Goal: Check status: Check status

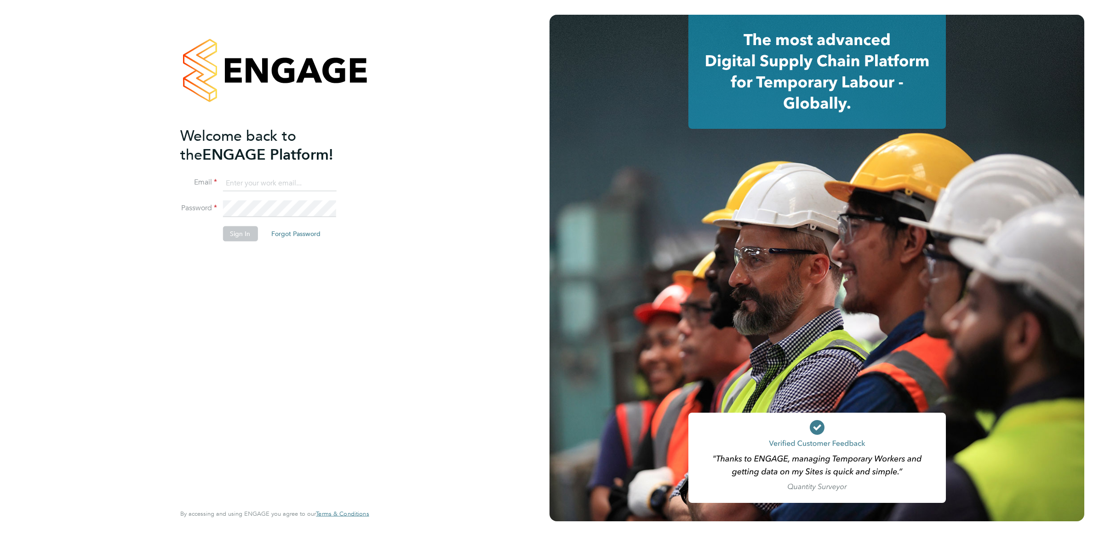
type input "[EMAIL_ADDRESS][DOMAIN_NAME]"
click at [244, 235] on button "Sign In" at bounding box center [240, 233] width 35 height 15
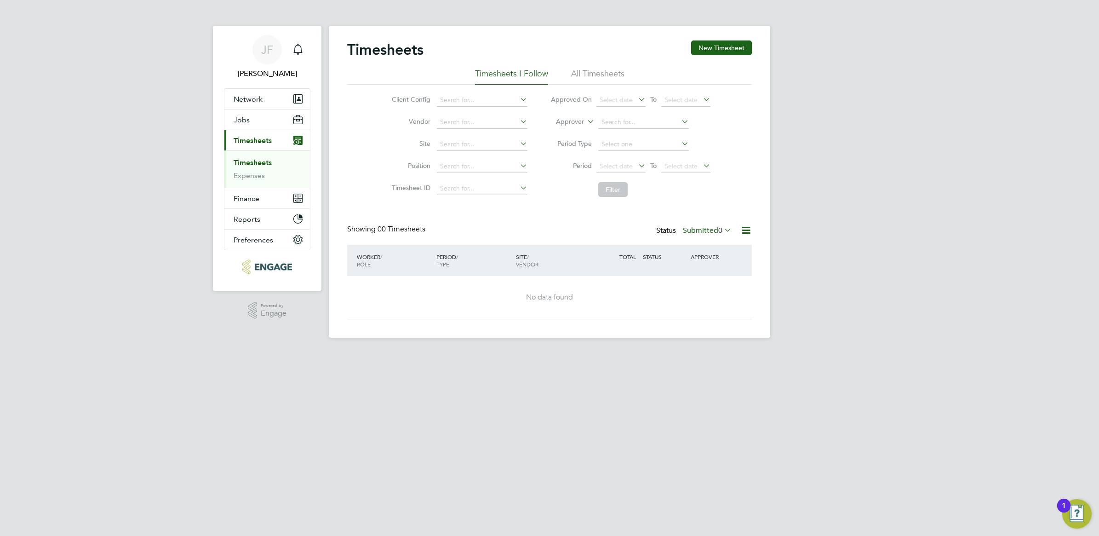
click at [600, 73] on li "All Timesheets" at bounding box center [597, 76] width 53 height 17
click at [255, 164] on link "Timesheets" at bounding box center [253, 162] width 38 height 9
click at [248, 139] on span "Timesheets" at bounding box center [253, 140] width 38 height 9
click at [591, 73] on li "All Timesheets" at bounding box center [597, 76] width 53 height 17
click at [722, 229] on icon at bounding box center [722, 229] width 0 height 13
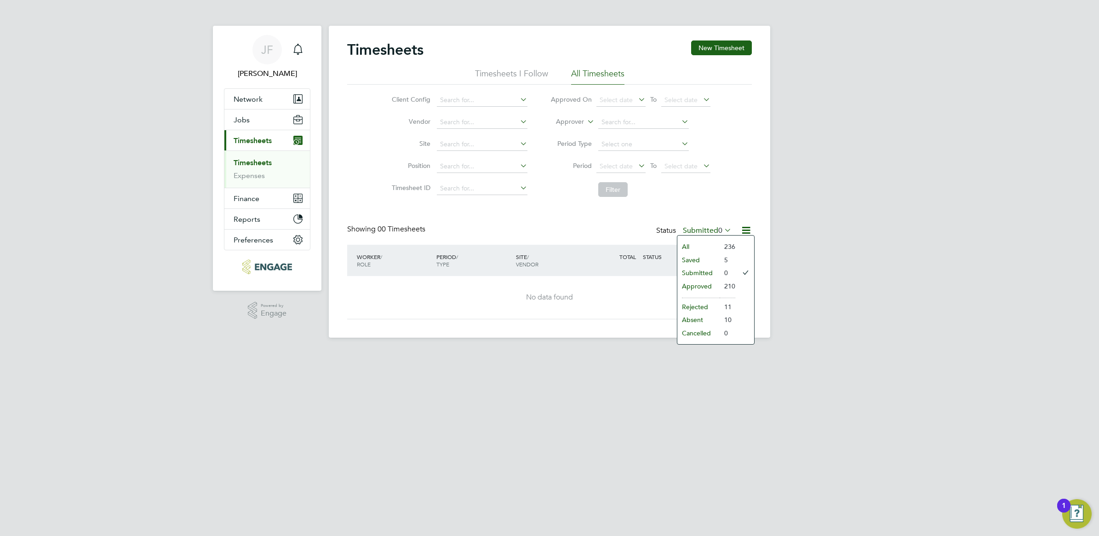
click at [720, 241] on li "236" at bounding box center [728, 246] width 16 height 13
click at [722, 231] on icon at bounding box center [722, 229] width 0 height 13
click at [686, 247] on li "All" at bounding box center [698, 246] width 42 height 13
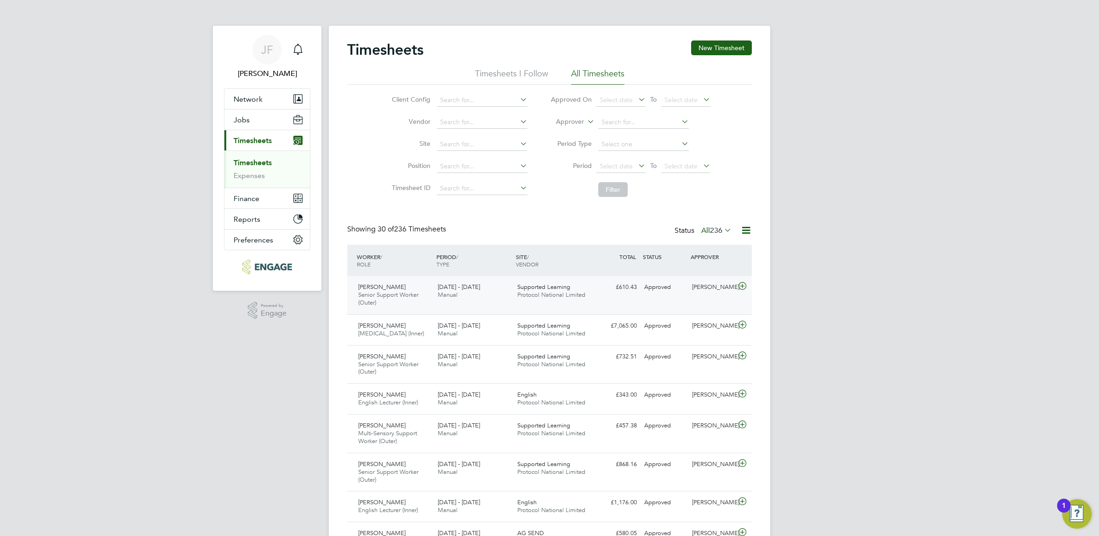
click at [506, 292] on div "25 - 31 Aug 2025 Manual" at bounding box center [474, 291] width 80 height 23
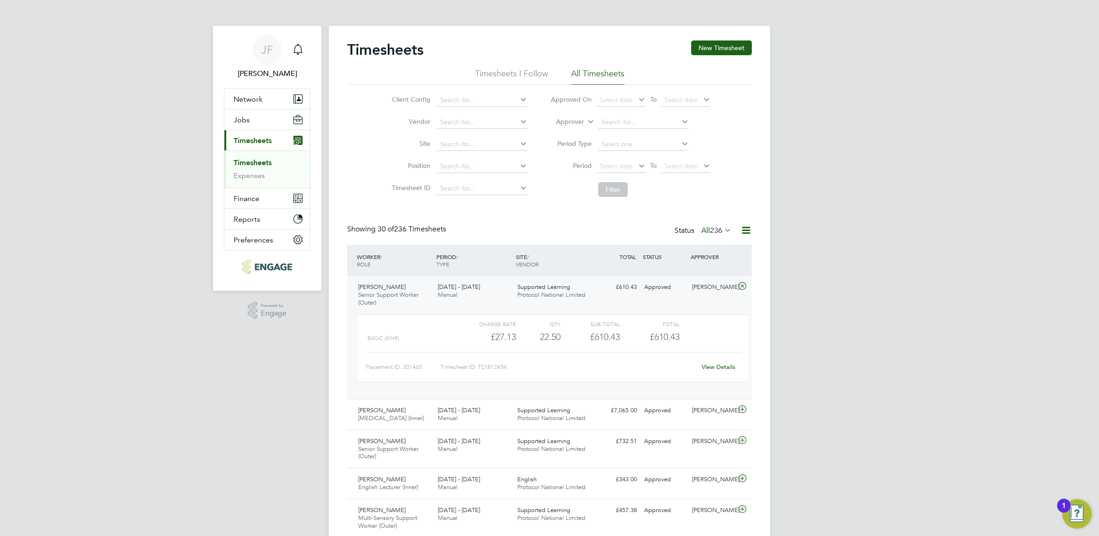
click at [714, 366] on link "View Details" at bounding box center [719, 367] width 34 height 8
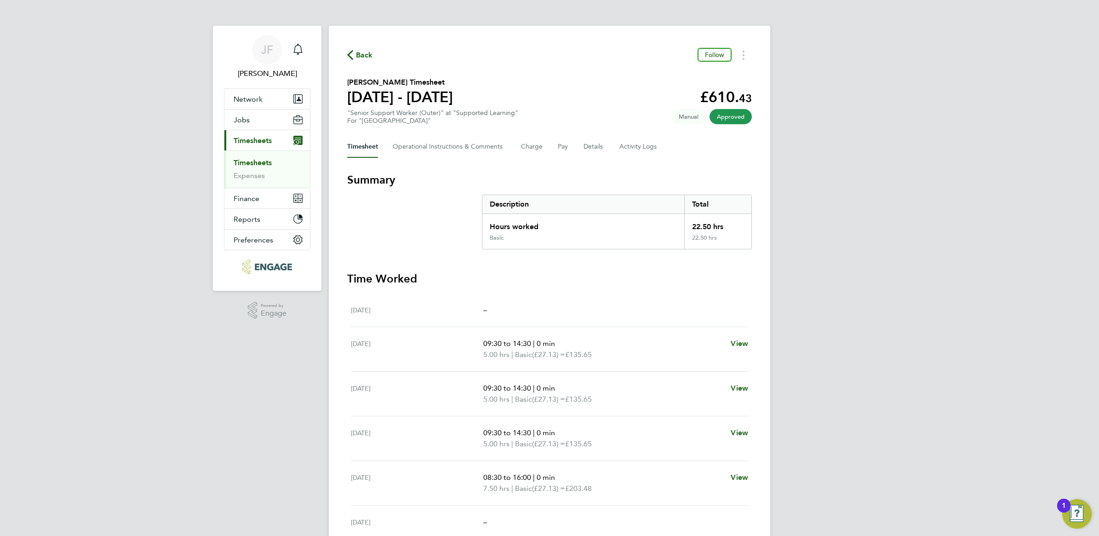
click at [362, 56] on span "Back" at bounding box center [364, 55] width 17 height 11
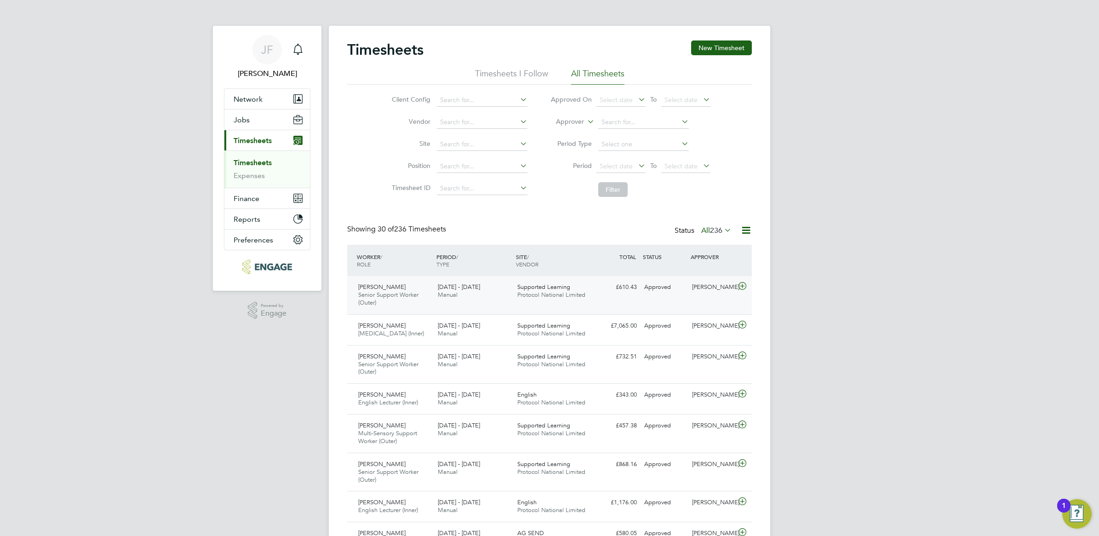
click at [649, 302] on div "Rebecca James Senior Support Worker (Outer) 25 - 31 Aug 2025 25 - 31 Aug 2025 M…" at bounding box center [549, 295] width 405 height 38
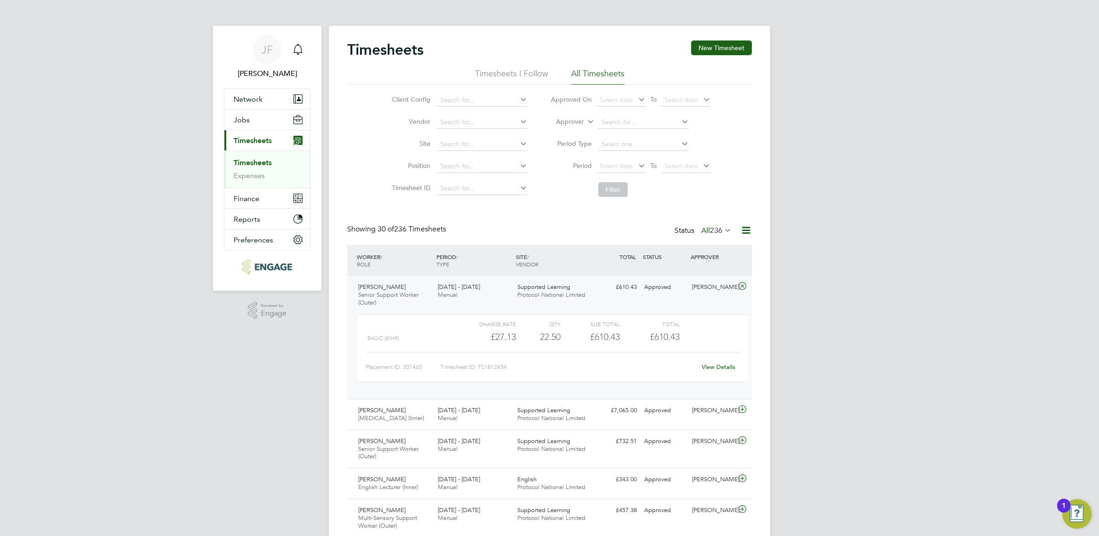
click at [727, 369] on link "View Details" at bounding box center [719, 367] width 34 height 8
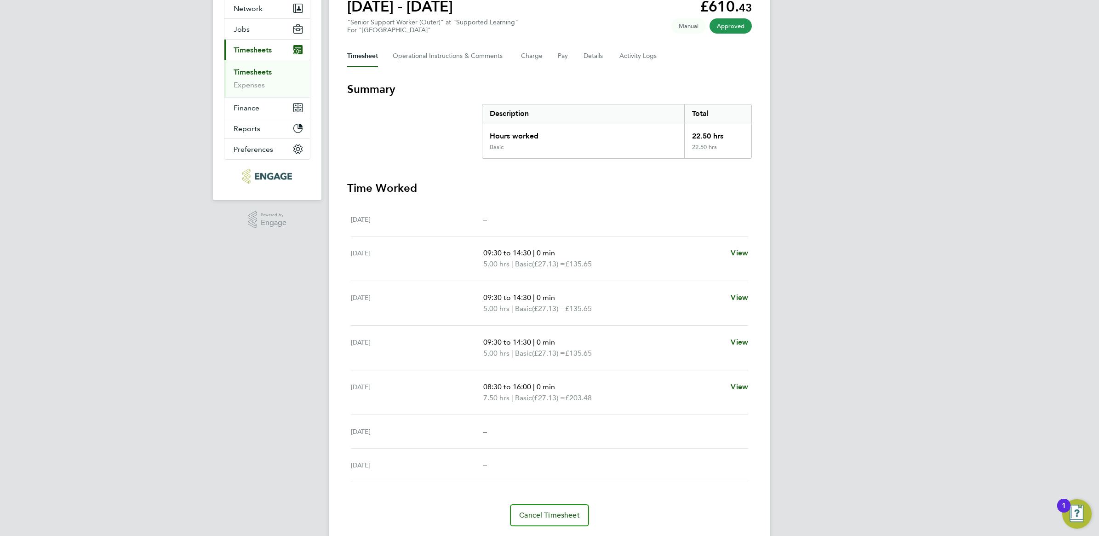
scroll to position [118, 0]
